Goal: Task Accomplishment & Management: Manage account settings

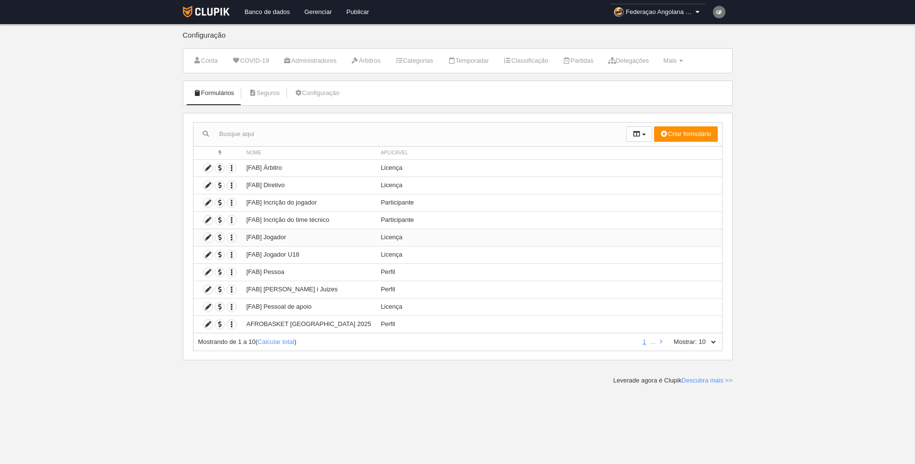
click at [326, 234] on td "[FAB] Jogador" at bounding box center [309, 237] width 135 height 17
click at [205, 239] on icon at bounding box center [208, 237] width 9 height 9
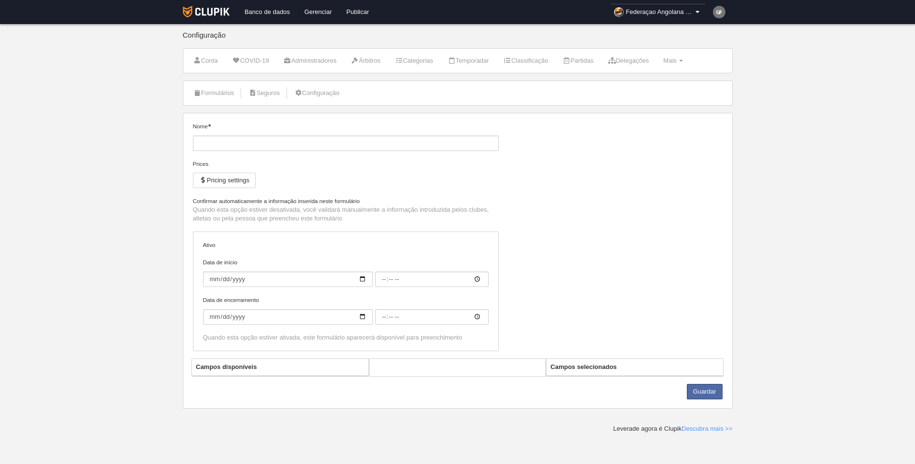
type input "[FAB] Jogador"
checkbox input "true"
select select "selected"
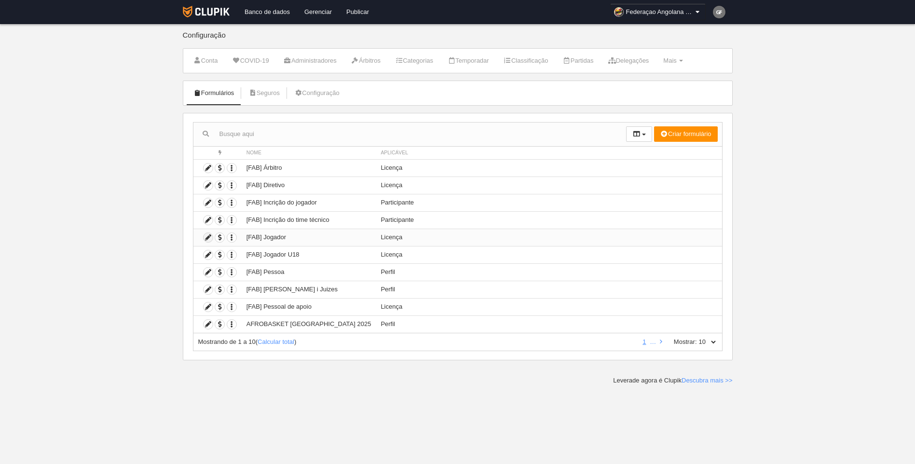
click at [206, 240] on icon at bounding box center [208, 237] width 9 height 9
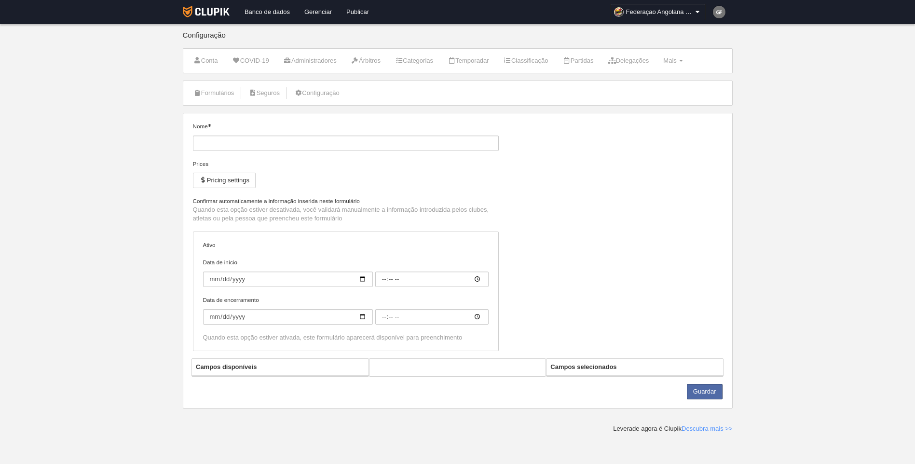
type input "[FAB] Jogador"
checkbox input "true"
select select "selected"
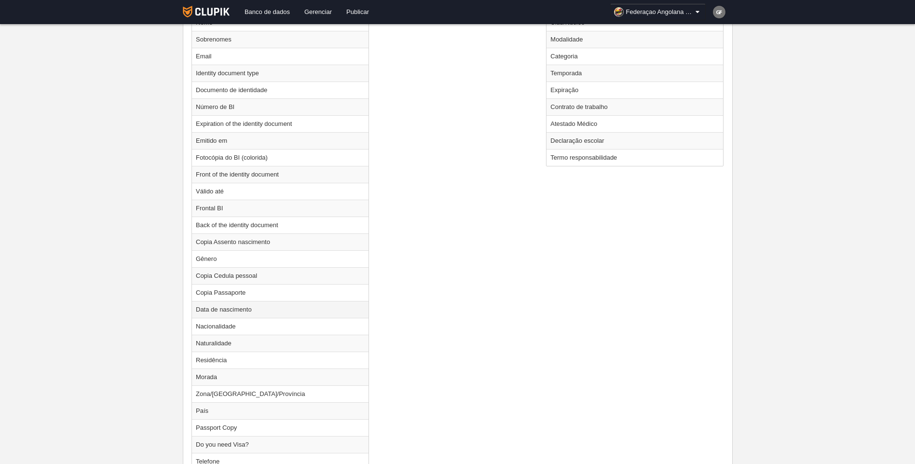
scroll to position [366, 0]
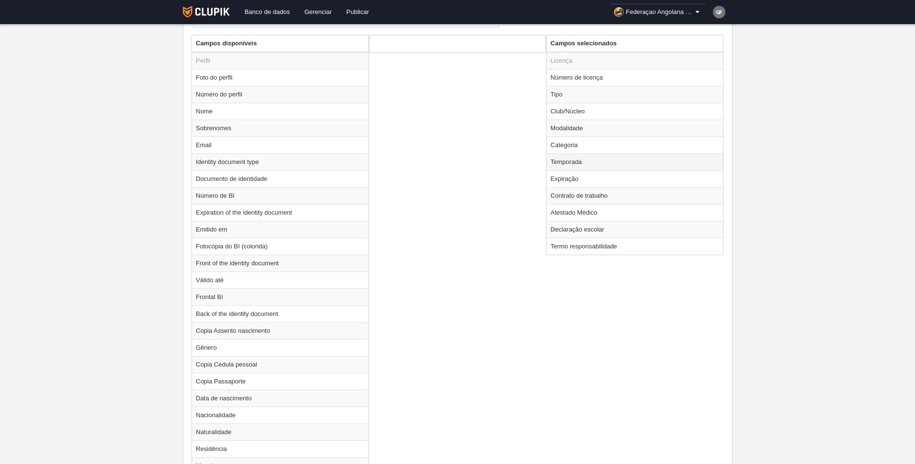
click at [606, 157] on td "Temporada" at bounding box center [634, 161] width 177 height 17
radio input "true"
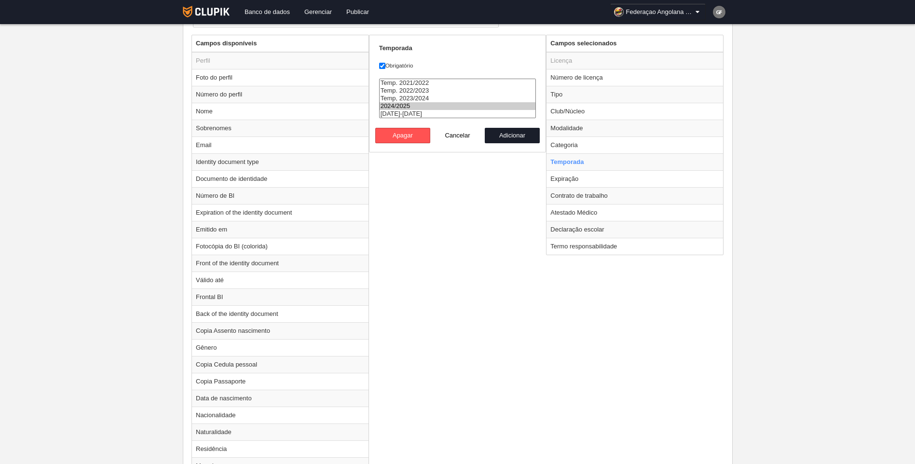
select select "8509"
click at [422, 111] on option "[DATE]-[DATE]" at bounding box center [458, 114] width 156 height 8
click at [516, 135] on button "Adicionar" at bounding box center [512, 135] width 55 height 15
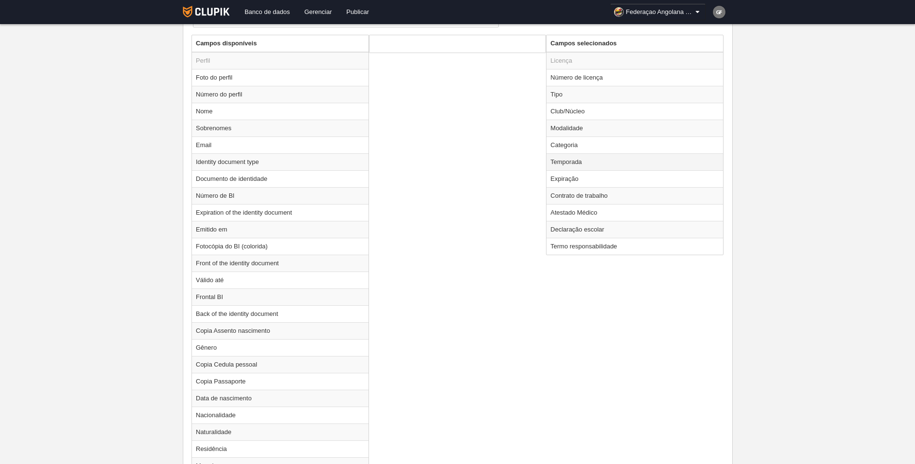
click at [581, 160] on td "Temporada" at bounding box center [634, 161] width 177 height 17
radio input "true"
select select "8509"
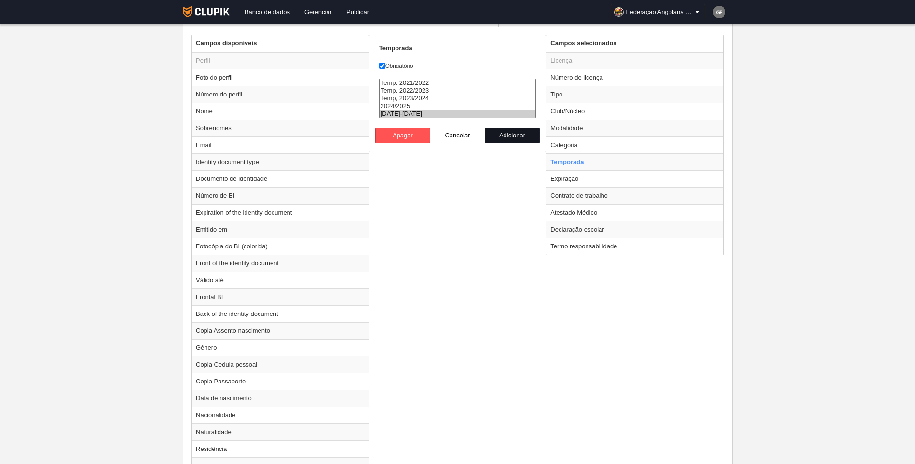
click at [516, 139] on button "Adicionar" at bounding box center [512, 135] width 55 height 15
radio input "false"
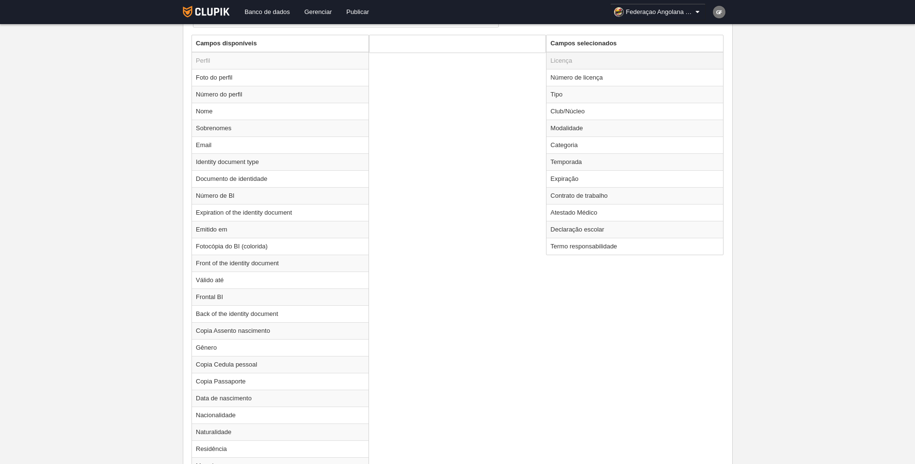
click at [579, 66] on td "Licença" at bounding box center [634, 60] width 177 height 17
click at [584, 76] on td "Número de licença" at bounding box center [634, 77] width 177 height 17
radio input "true"
select select "233"
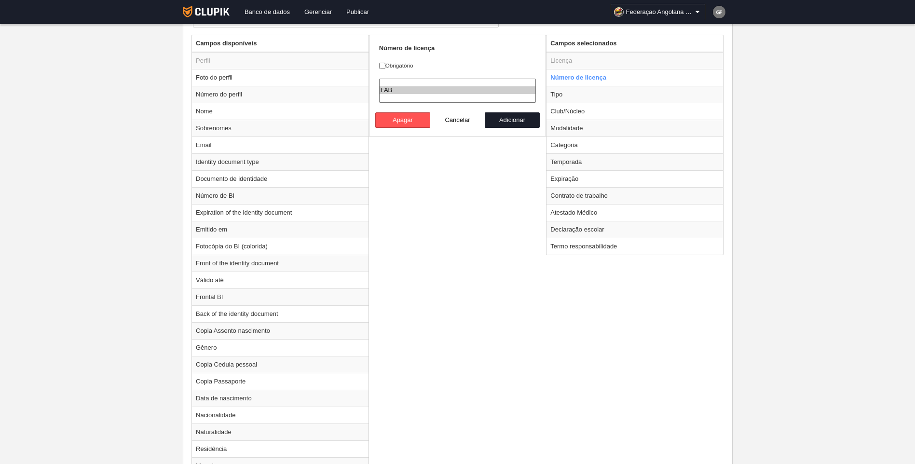
click at [471, 182] on div "[PERSON_NAME] disponíveis Perfil Foto do perfil Número do perfil Nome Sobrenome…" at bounding box center [457, 394] width 537 height 718
click at [465, 123] on button "Cancelar" at bounding box center [457, 119] width 55 height 15
radio input "false"
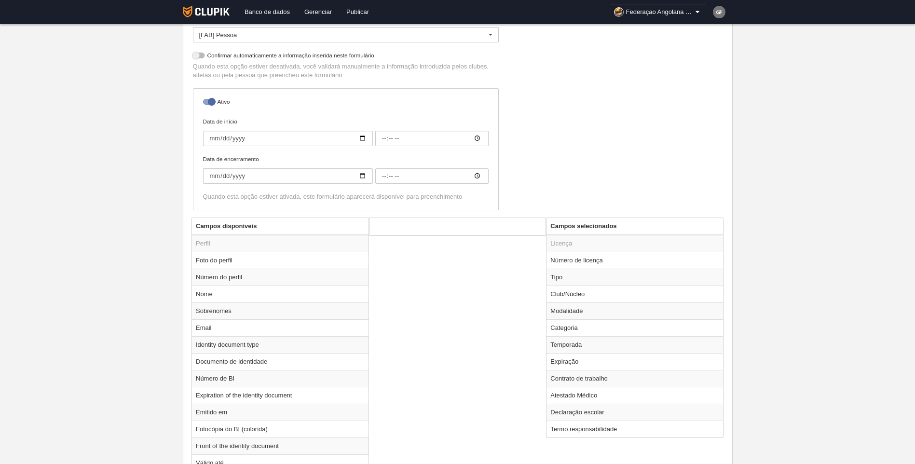
scroll to position [145, 0]
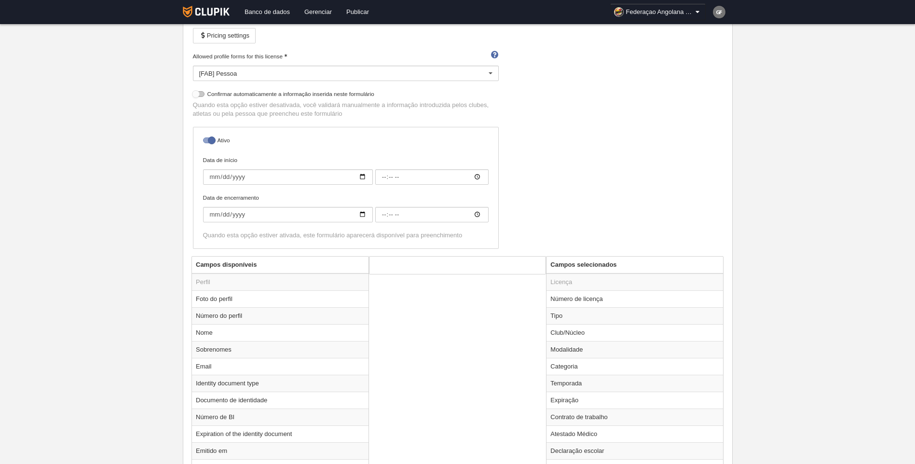
click at [203, 95] on div at bounding box center [199, 94] width 12 height 6
click at [200, 95] on input "checkbox" at bounding box center [196, 97] width 6 height 6
click at [200, 95] on div at bounding box center [199, 94] width 12 height 6
click at [200, 95] on input "checkbox" at bounding box center [196, 97] width 6 height 6
checkbox input "false"
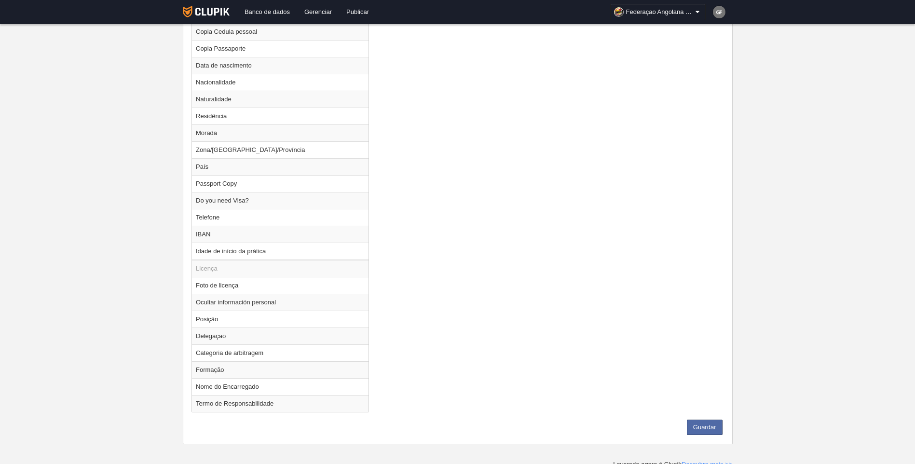
scroll to position [704, 0]
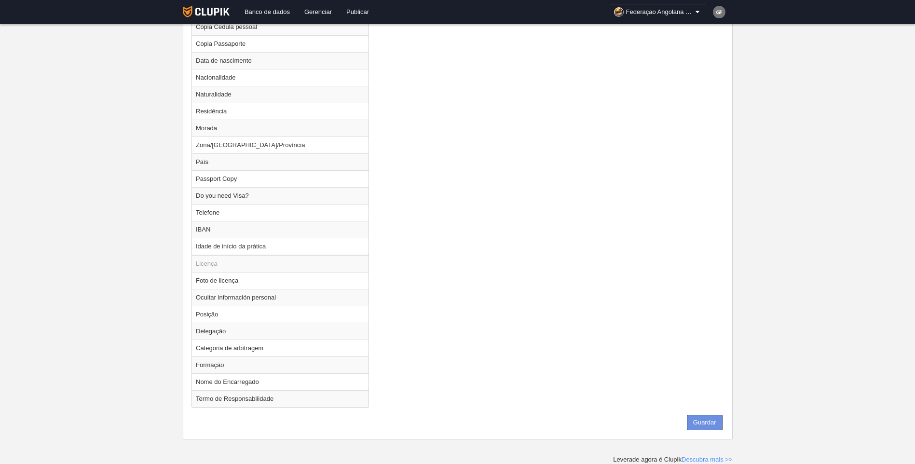
click at [712, 422] on button "Guardar" at bounding box center [705, 422] width 36 height 15
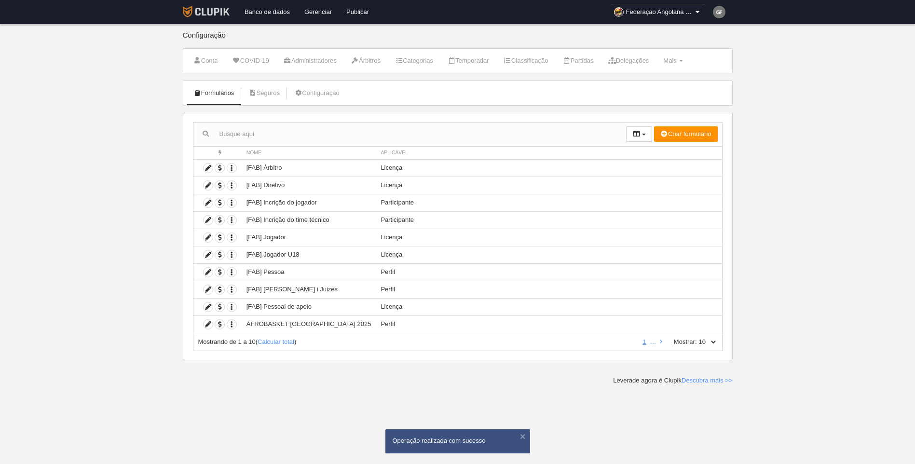
click at [212, 12] on img at bounding box center [206, 12] width 47 height 12
